Goal: Find specific page/section: Find specific page/section

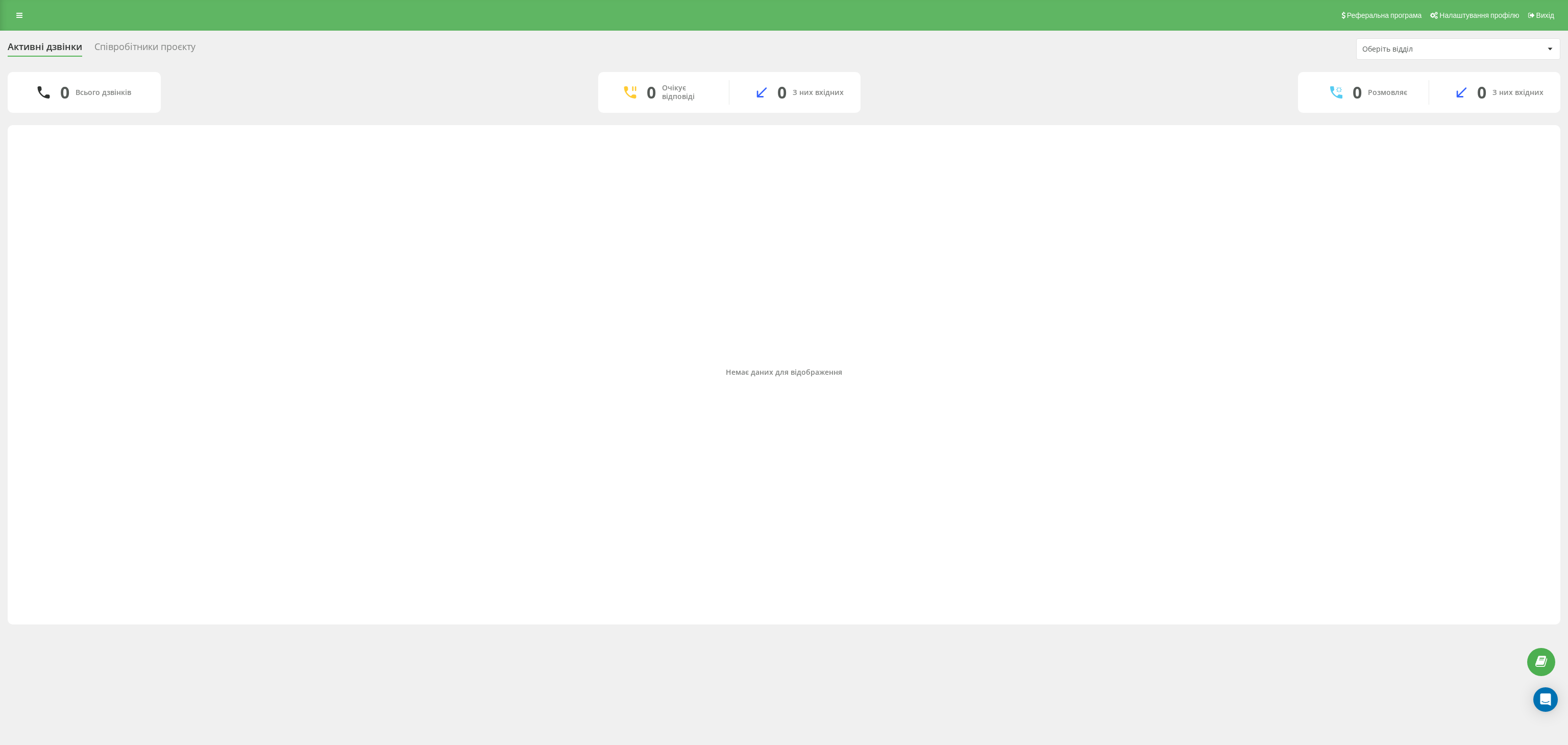
click at [116, 42] on div "Співробітники проєкту" at bounding box center [144, 49] width 101 height 16
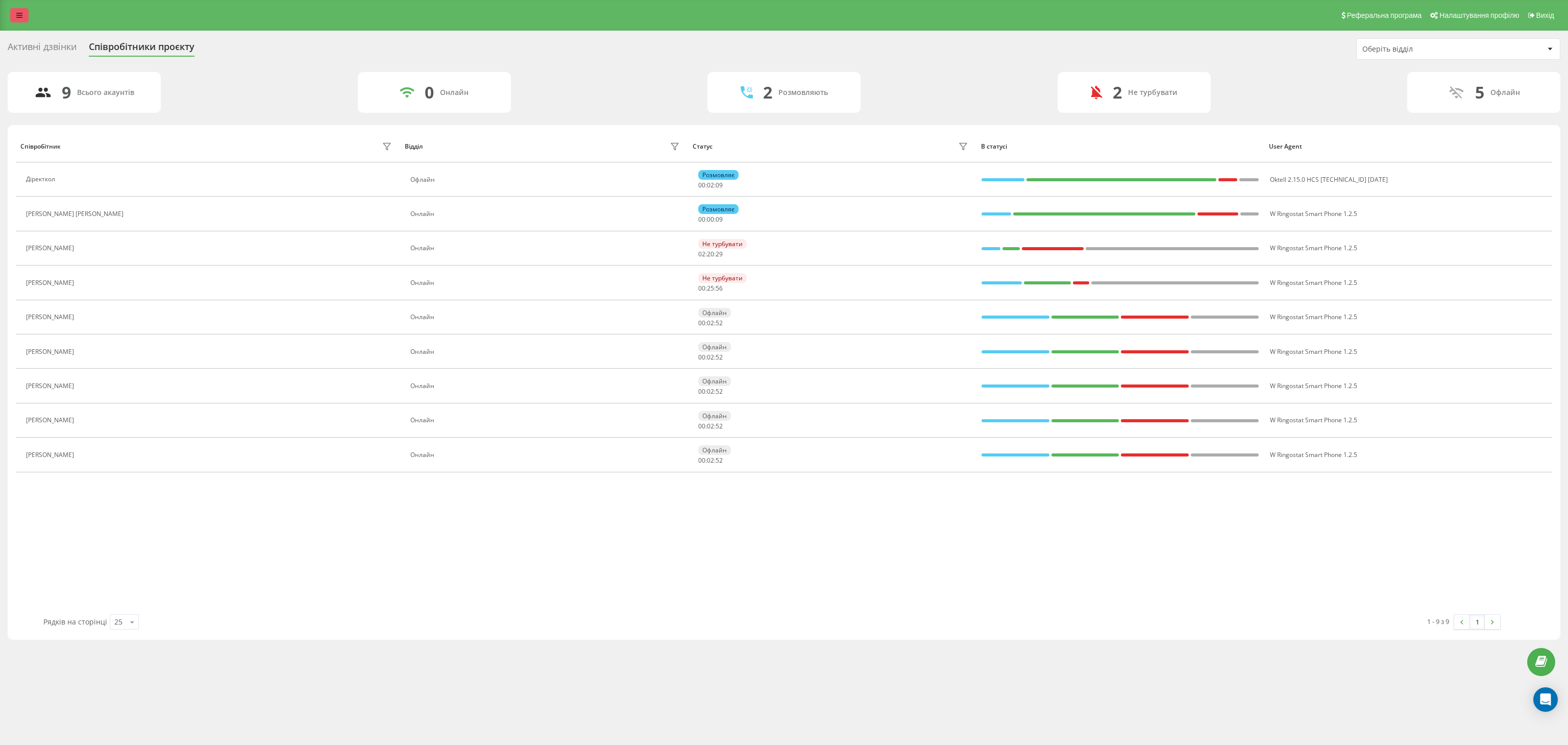
click at [11, 15] on link at bounding box center [19, 15] width 18 height 14
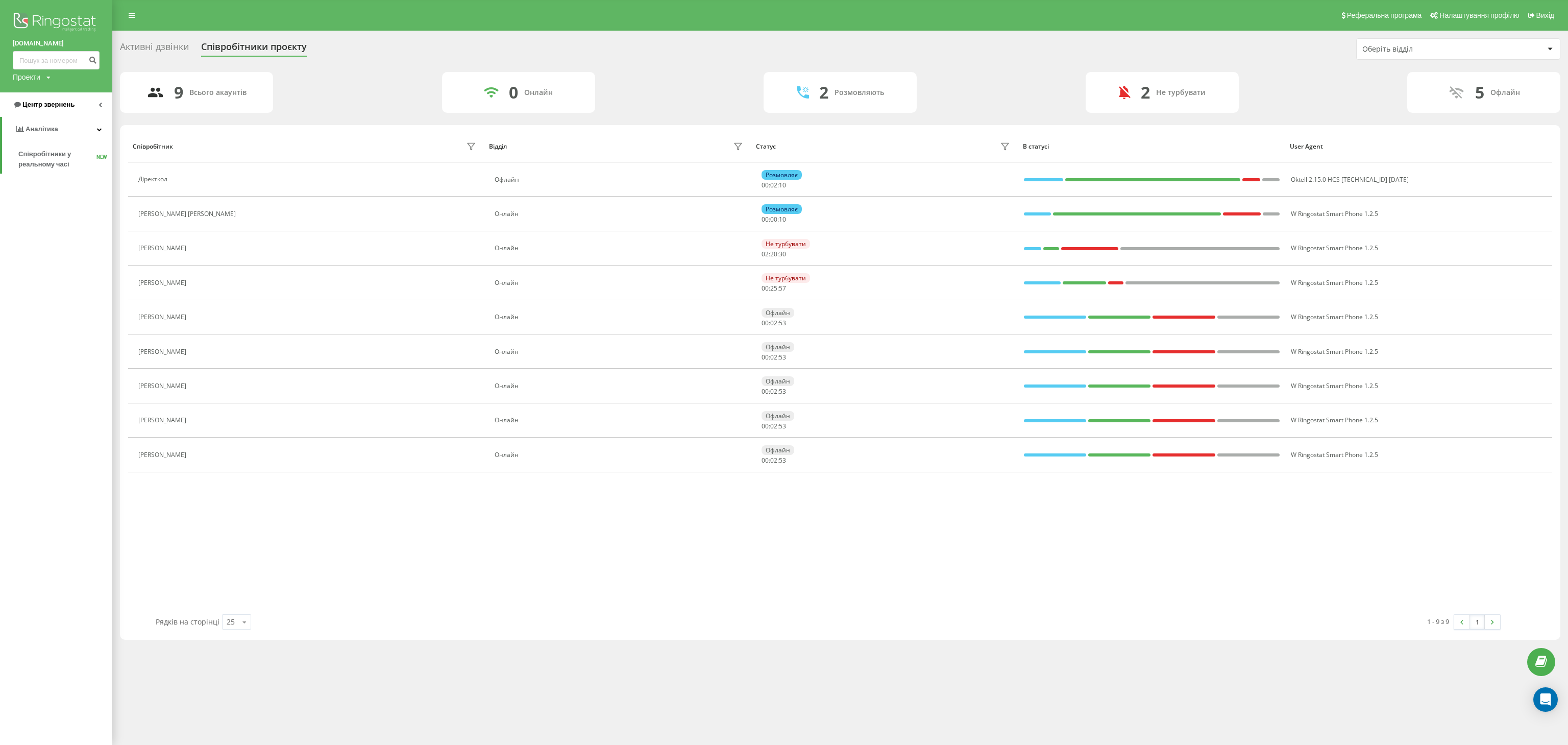
click at [49, 106] on span "Центр звернень" at bounding box center [49, 104] width 52 height 7
click at [46, 124] on span "Журнал дзвінків" at bounding box center [45, 129] width 54 height 10
